Goal: Information Seeking & Learning: Learn about a topic

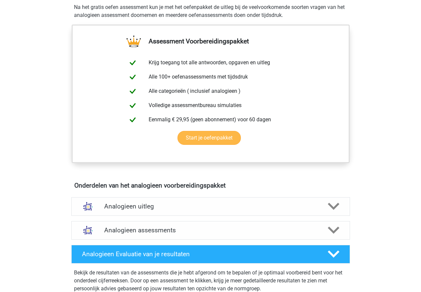
scroll to position [66, 0]
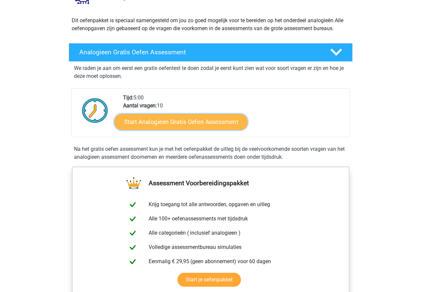
click at [184, 126] on link "Start Analogieen Gratis Oefen Assessment" at bounding box center [180, 122] width 133 height 16
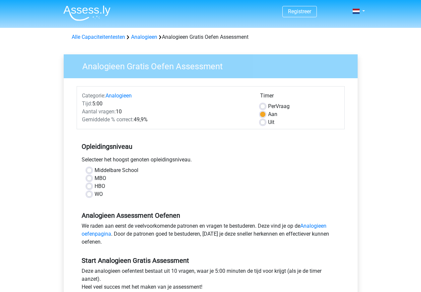
click at [94, 187] on label "HBO" at bounding box center [99, 186] width 11 height 8
click at [91, 187] on input "HBO" at bounding box center [89, 185] width 5 height 7
radio input "true"
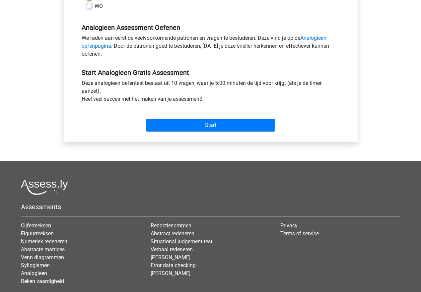
scroll to position [199, 0]
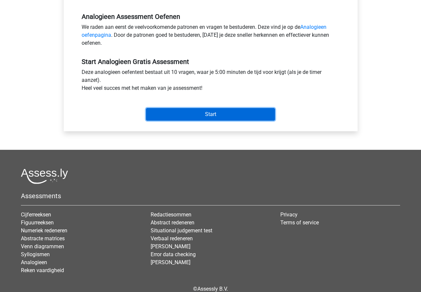
click at [206, 109] on input "Start" at bounding box center [210, 114] width 129 height 13
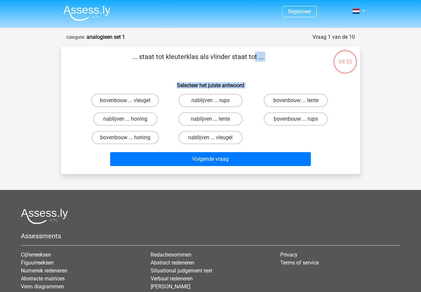
drag, startPoint x: 71, startPoint y: 53, endPoint x: 230, endPoint y: 151, distance: 187.3
click at [230, 151] on div "... staat tot kleuterklas als vlinder staat tot ... Selecteer het juiste antwoo…" at bounding box center [211, 110] width 294 height 117
click at [306, 138] on div "bovenbouw ... vleugel nablijven ... rups bovenbouw ... lente nablijven ... honi…" at bounding box center [211, 119] width 256 height 56
drag, startPoint x: 259, startPoint y: 140, endPoint x: 195, endPoint y: 100, distance: 76.3
click at [195, 100] on div "bovenbouw ... vleugel nablijven ... rups bovenbouw ... lente nablijven ... honi…" at bounding box center [211, 119] width 256 height 56
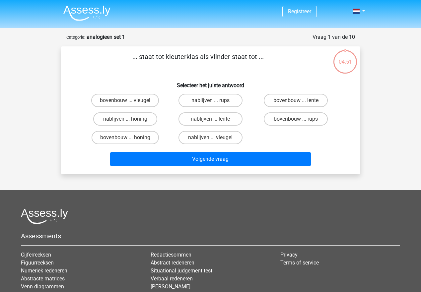
drag, startPoint x: 256, startPoint y: 146, endPoint x: 145, endPoint y: 60, distance: 140.3
click at [145, 60] on div "... staat tot kleuterklas als vlinder staat tot ... Selecteer het juiste antwoo…" at bounding box center [211, 110] width 294 height 117
click at [128, 58] on p "... staat tot kleuterklas als vlinder staat tot ..." at bounding box center [198, 62] width 253 height 20
drag, startPoint x: 132, startPoint y: 57, endPoint x: 275, endPoint y: 63, distance: 143.3
click at [275, 63] on p "... staat tot kleuterklas als vlinder staat tot ..." at bounding box center [198, 62] width 253 height 20
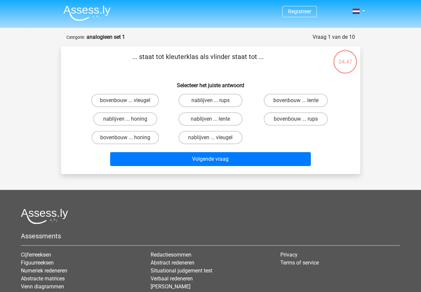
copy p "... staat tot kleuterklas als vlinder staat tot ..."
click at [283, 121] on label "bovenbouw ... rups" at bounding box center [296, 118] width 64 height 13
click at [296, 121] on input "bovenbouw ... rups" at bounding box center [298, 121] width 4 height 4
radio input "true"
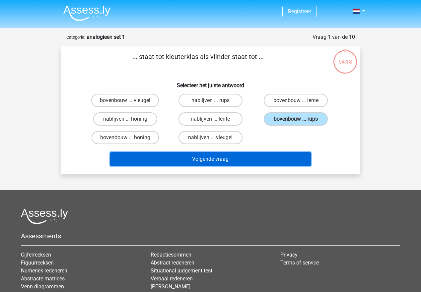
click at [261, 161] on button "Volgende vraag" at bounding box center [210, 159] width 201 height 14
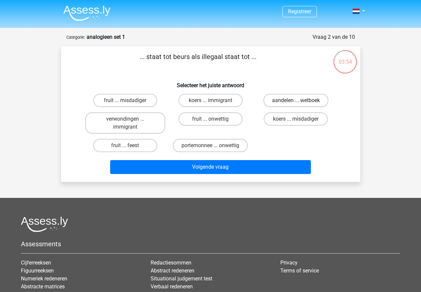
click at [291, 99] on label "aandelen ... wetboek" at bounding box center [295, 100] width 65 height 13
click at [296, 100] on input "aandelen ... wetboek" at bounding box center [298, 102] width 4 height 4
radio input "true"
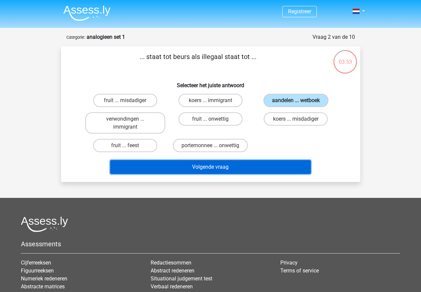
click at [267, 168] on button "Volgende vraag" at bounding box center [210, 167] width 201 height 14
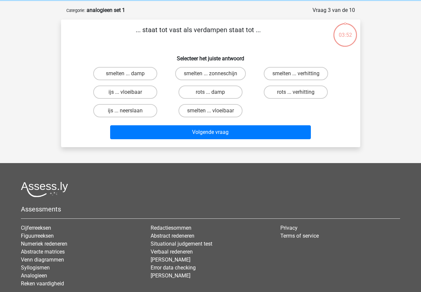
scroll to position [33, 0]
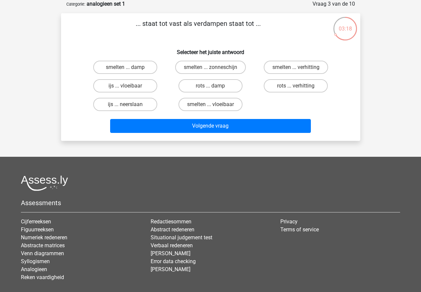
click at [213, 105] on input "smelten ... vloeibaar" at bounding box center [212, 106] width 4 height 4
radio input "true"
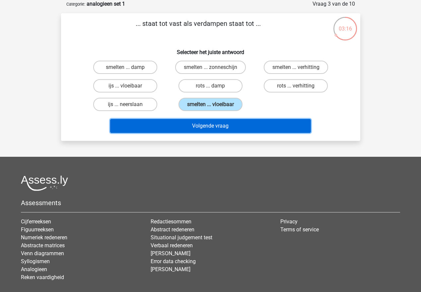
click at [213, 125] on button "Volgende vraag" at bounding box center [210, 126] width 201 height 14
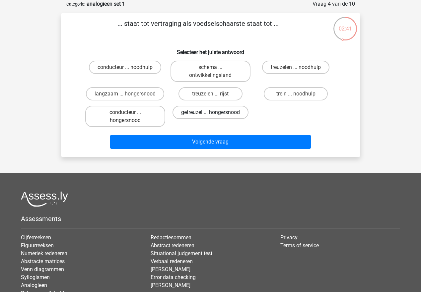
click at [203, 114] on label "getreuzel ... hongersnood" at bounding box center [210, 112] width 76 height 13
click at [210, 114] on input "getreuzel ... hongersnood" at bounding box center [212, 114] width 4 height 4
radio input "true"
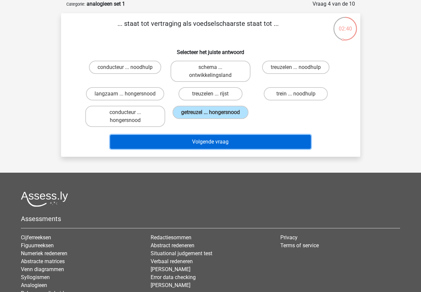
click at [215, 142] on button "Volgende vraag" at bounding box center [210, 142] width 201 height 14
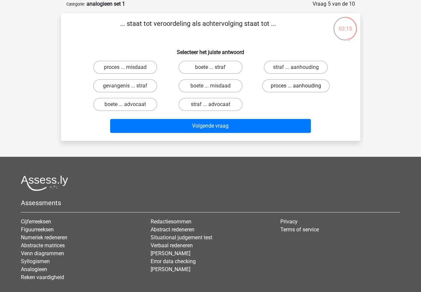
click at [291, 88] on label "proces ... aanhouding" at bounding box center [296, 85] width 68 height 13
click at [296, 88] on input "proces ... aanhouding" at bounding box center [298, 88] width 4 height 4
radio input "true"
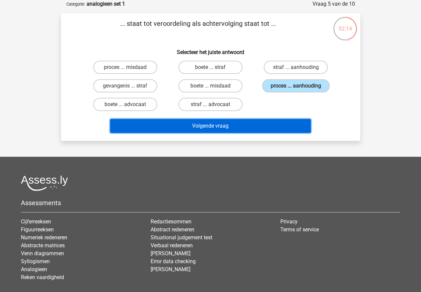
click at [272, 125] on button "Volgende vraag" at bounding box center [210, 126] width 201 height 14
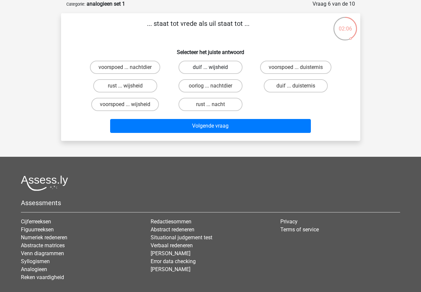
click at [208, 68] on label "duif ... wijsheid" at bounding box center [210, 67] width 64 height 13
click at [210, 68] on input "duif ... wijsheid" at bounding box center [212, 69] width 4 height 4
radio input "true"
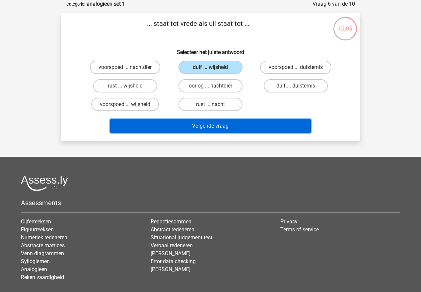
click at [205, 124] on button "Volgende vraag" at bounding box center [210, 126] width 201 height 14
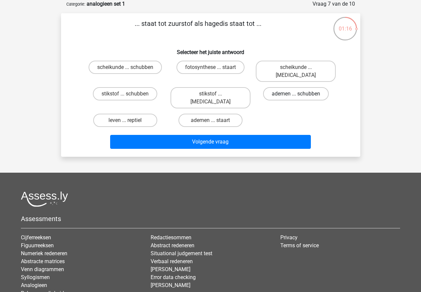
click at [283, 87] on label "ademen ... schubben" at bounding box center [296, 93] width 66 height 13
click at [296, 94] on input "ademen ... schubben" at bounding box center [298, 96] width 4 height 4
radio input "true"
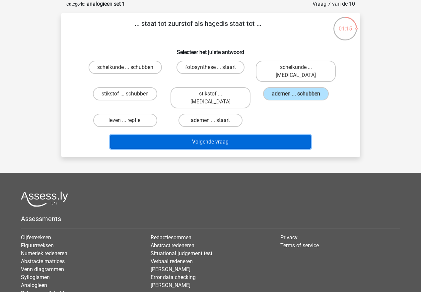
click at [241, 135] on button "Volgende vraag" at bounding box center [210, 142] width 201 height 14
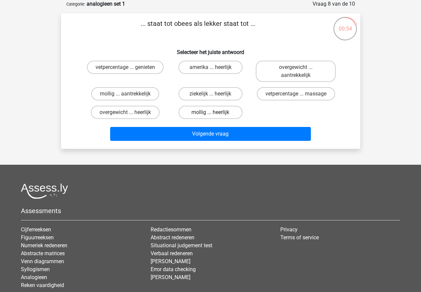
click at [221, 113] on label "mollig ... heerlijk" at bounding box center [210, 112] width 64 height 13
click at [214, 113] on input "mollig ... heerlijk" at bounding box center [212, 114] width 4 height 4
radio input "true"
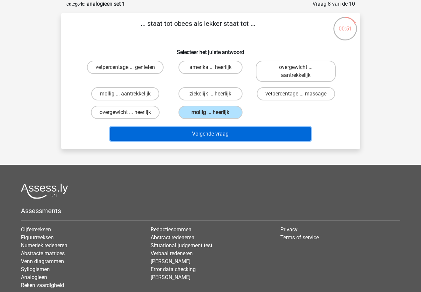
drag, startPoint x: 220, startPoint y: 132, endPoint x: 251, endPoint y: 112, distance: 36.0
click at [251, 112] on div "... staat tot obees als lekker staat tot ... Selecteer het juiste antwoord vetp…" at bounding box center [211, 81] width 294 height 125
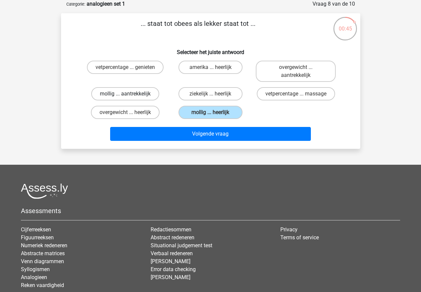
click at [139, 92] on label "mollig ... aantrekkelijk" at bounding box center [125, 93] width 68 height 13
click at [129, 94] on input "mollig ... aantrekkelijk" at bounding box center [127, 96] width 4 height 4
radio input "true"
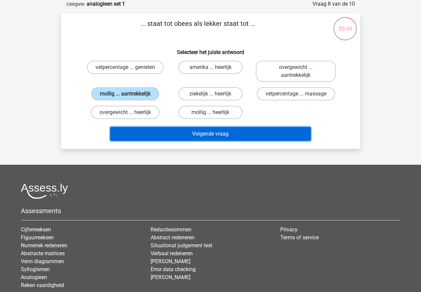
click at [217, 135] on button "Volgende vraag" at bounding box center [210, 134] width 201 height 14
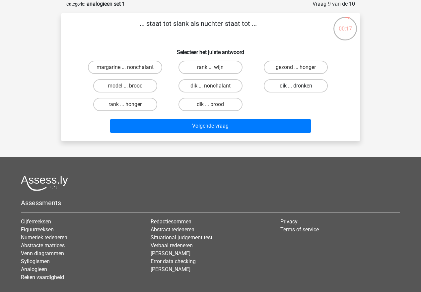
click at [292, 89] on label "dik ... dronken" at bounding box center [296, 85] width 64 height 13
click at [296, 89] on input "dik ... dronken" at bounding box center [298, 88] width 4 height 4
radio input "true"
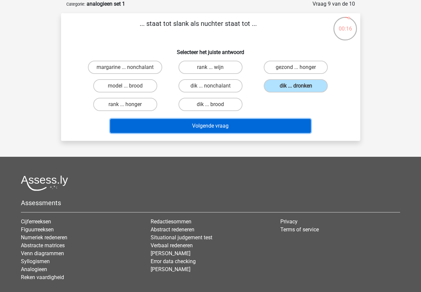
click at [276, 121] on button "Volgende vraag" at bounding box center [210, 126] width 201 height 14
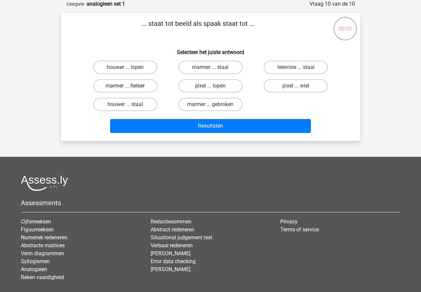
click at [140, 86] on label "marmer ... fietser" at bounding box center [125, 85] width 64 height 13
click at [129, 86] on input "marmer ... fietser" at bounding box center [127, 88] width 4 height 4
radio input "true"
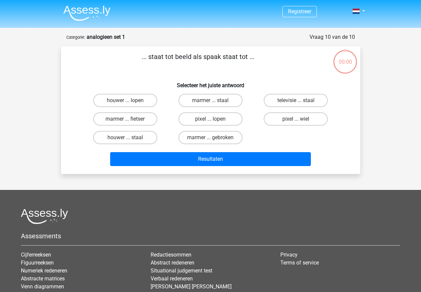
scroll to position [33, 0]
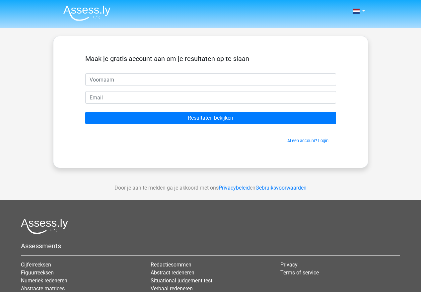
click at [185, 81] on input "text" at bounding box center [210, 79] width 251 height 13
click at [318, 141] on link "Al een account? Login" at bounding box center [307, 140] width 41 height 5
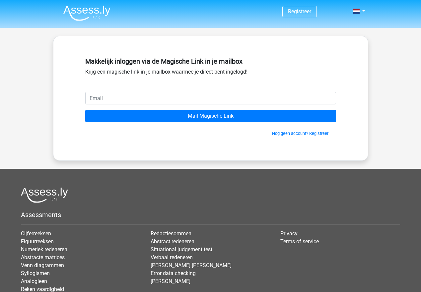
click at [247, 101] on input "email" at bounding box center [210, 98] width 251 height 13
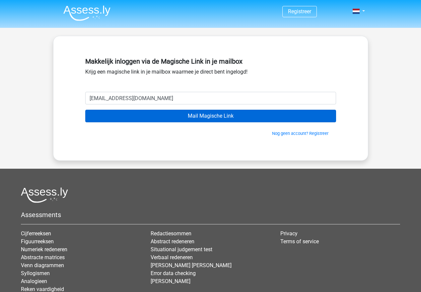
type input "t.oortgiesen@gmail.com"
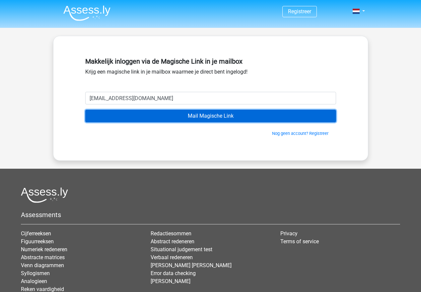
click at [290, 118] on input "Mail Magische Link" at bounding box center [210, 116] width 251 height 13
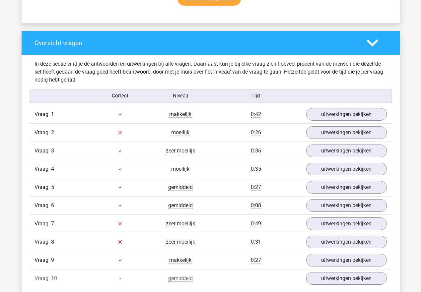
scroll to position [497, 0]
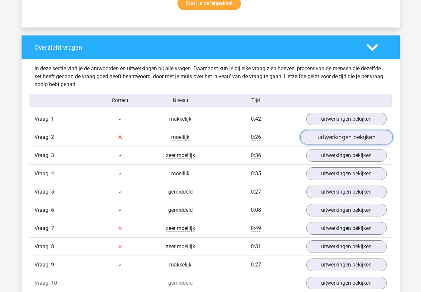
click at [350, 136] on link "uitwerkingen bekijken" at bounding box center [346, 137] width 92 height 15
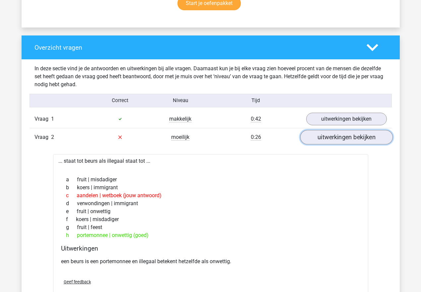
click at [345, 136] on link "uitwerkingen bekijken" at bounding box center [346, 137] width 92 height 15
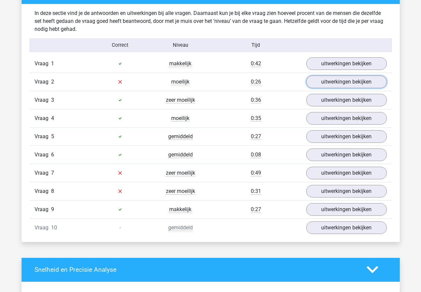
scroll to position [564, 0]
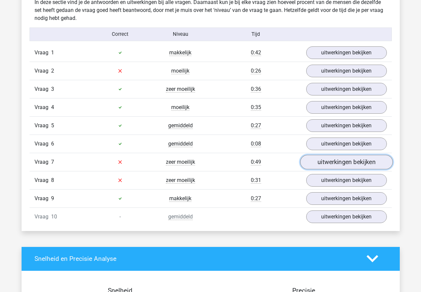
click at [337, 165] on link "uitwerkingen bekijken" at bounding box center [346, 162] width 92 height 15
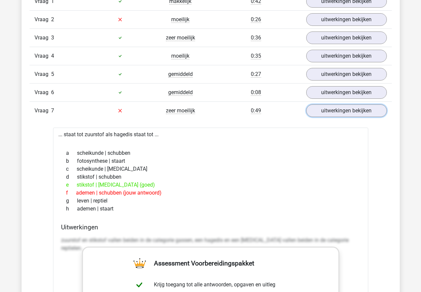
scroll to position [630, 0]
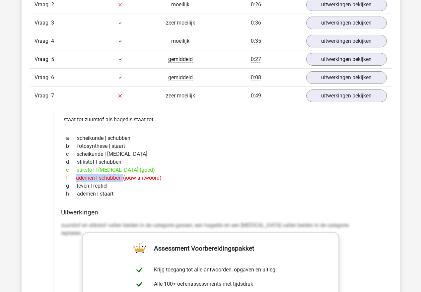
drag, startPoint x: 118, startPoint y: 178, endPoint x: 73, endPoint y: 178, distance: 45.4
click at [73, 178] on div "f ademen | schubben (jouw antwoord)" at bounding box center [210, 178] width 299 height 8
copy div "ademen | schubben"
drag, startPoint x: 75, startPoint y: 169, endPoint x: 117, endPoint y: 170, distance: 41.4
click at [117, 170] on div "e stikstof | [MEDICAL_DATA] (goed)" at bounding box center [210, 170] width 299 height 8
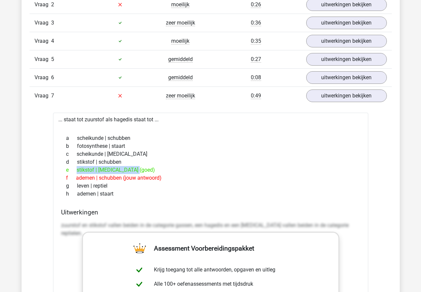
copy div "stikstof | [MEDICAL_DATA]"
click at [340, 94] on link "uitwerkingen bekijken" at bounding box center [346, 96] width 92 height 15
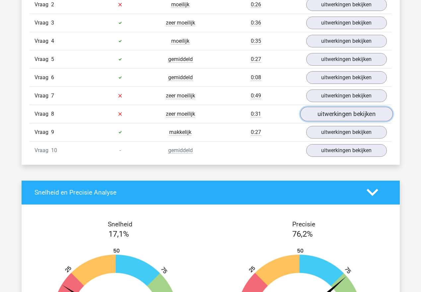
click at [341, 114] on link "uitwerkingen bekijken" at bounding box center [346, 114] width 92 height 15
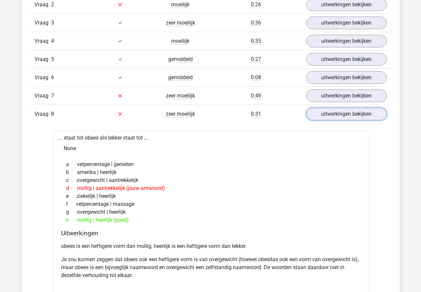
scroll to position [663, 0]
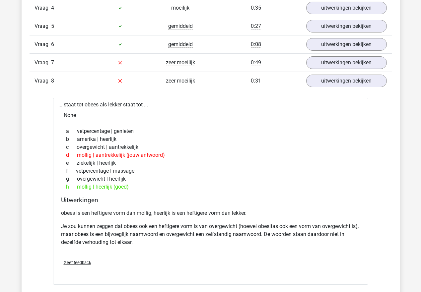
drag, startPoint x: 164, startPoint y: 155, endPoint x: 74, endPoint y: 153, distance: 90.5
click at [74, 153] on div "d mollig | aantrekkelijk (jouw antwoord)" at bounding box center [210, 155] width 299 height 8
copy div "mollig | aantrekkelijk (jouw antwoord)"
click at [248, 179] on div "g overgewicht | heerlijk" at bounding box center [210, 179] width 299 height 8
drag, startPoint x: 76, startPoint y: 155, endPoint x: 124, endPoint y: 155, distance: 48.1
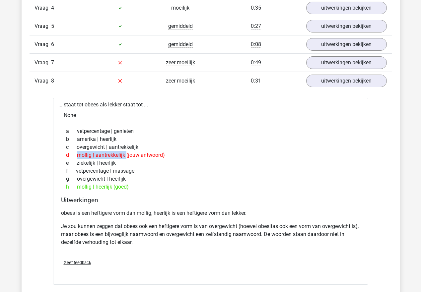
click at [124, 155] on div "d mollig | aantrekkelijk (jouw antwoord)" at bounding box center [210, 155] width 299 height 8
copy div "mollig | aantrekkelijk"
drag, startPoint x: 76, startPoint y: 188, endPoint x: 111, endPoint y: 188, distance: 35.1
click at [111, 188] on div "h mollig | heerlijk (goed)" at bounding box center [210, 187] width 299 height 8
copy div "mollig | heerlijk"
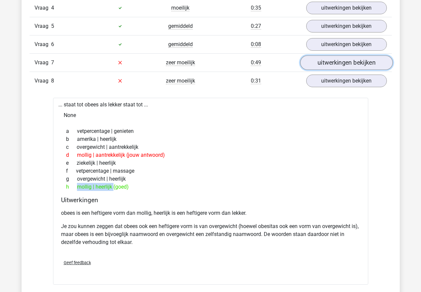
click at [335, 62] on link "uitwerkingen bekijken" at bounding box center [346, 62] width 92 height 15
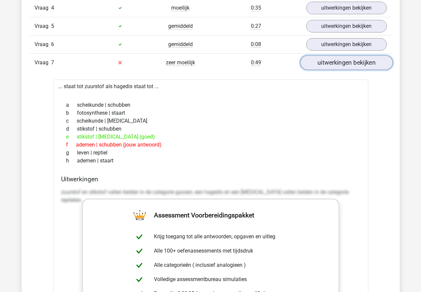
click at [328, 64] on link "uitwerkingen bekijken" at bounding box center [346, 62] width 92 height 15
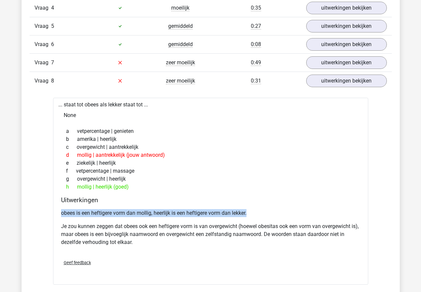
drag, startPoint x: 61, startPoint y: 213, endPoint x: 249, endPoint y: 211, distance: 187.6
click at [249, 211] on p "obees is een heftigere vorm dan mollig, heerlijk is een heftigere vorm dan lekk…" at bounding box center [210, 213] width 299 height 8
copy p "obees is een heftigere vorm dan mollig, heerlijk is een heftigere vorm dan lekk…"
